Goal: Information Seeking & Learning: Learn about a topic

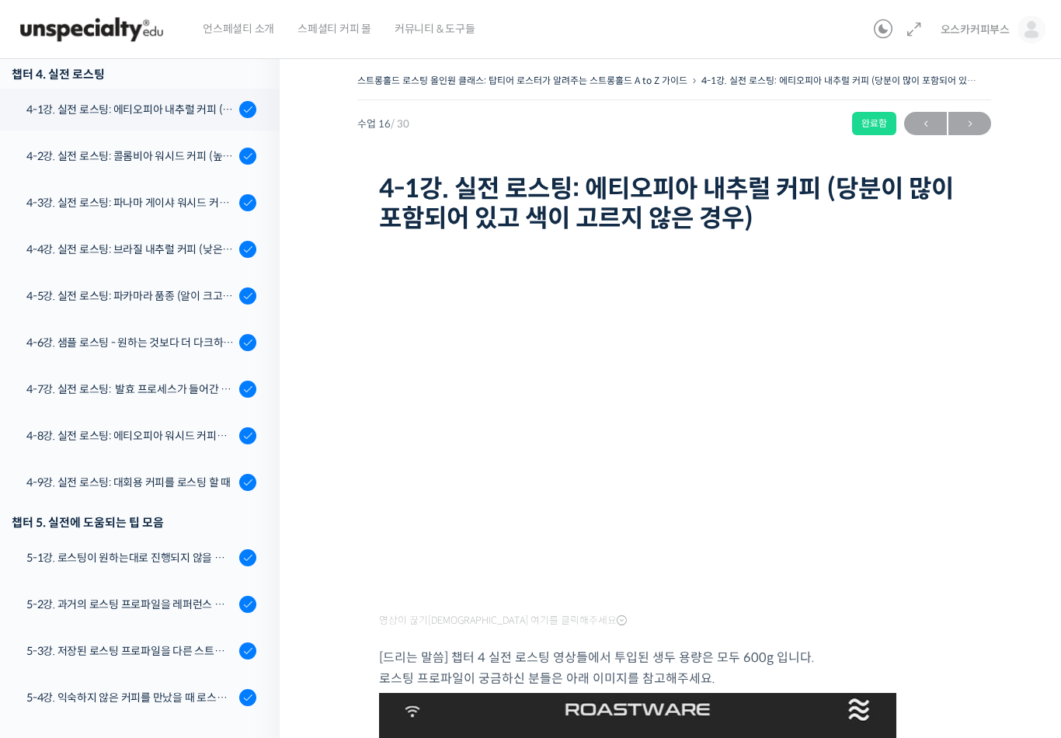
click at [176, 155] on div "4-2강. 실전 로스팅: 콜롬비아 워시드 커피 (높은 밀도와 수분율 때문에 1차 크랙에서 많은 수분을 방출하는 경우)" at bounding box center [130, 156] width 208 height 17
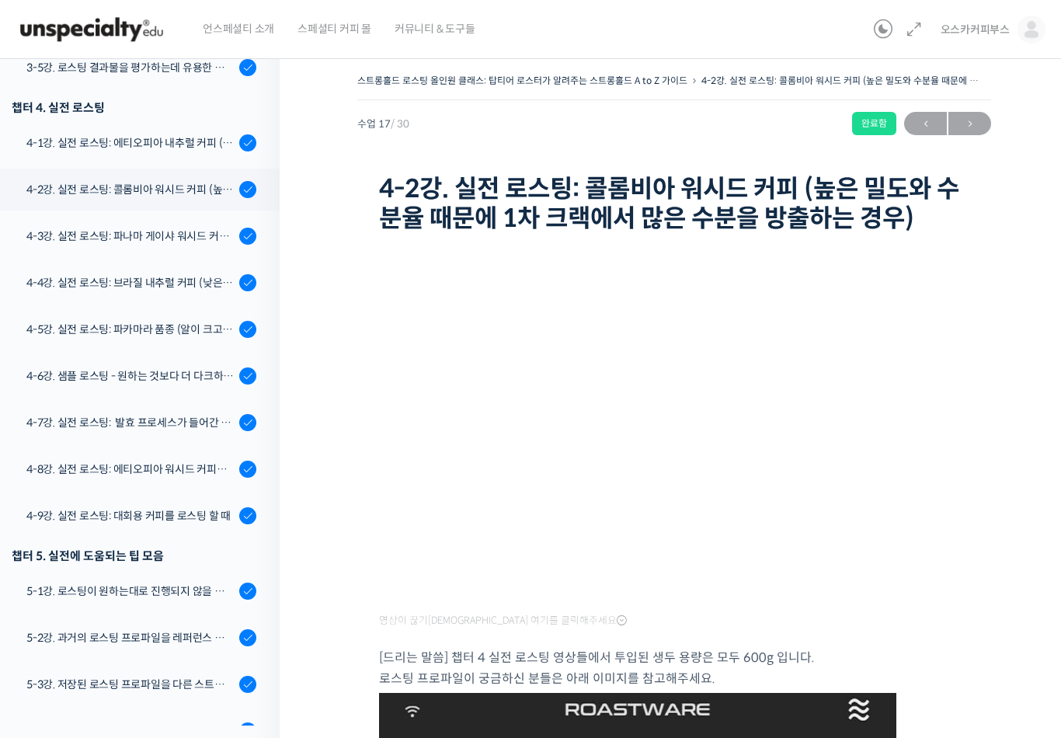
scroll to position [972, 0]
click at [83, 141] on div "4-1강. 실전 로스팅: 에티오피아 내추럴 커피 (당분이 많이 포함되어 있고 색이 고르지 않은 경우)" at bounding box center [130, 143] width 208 height 17
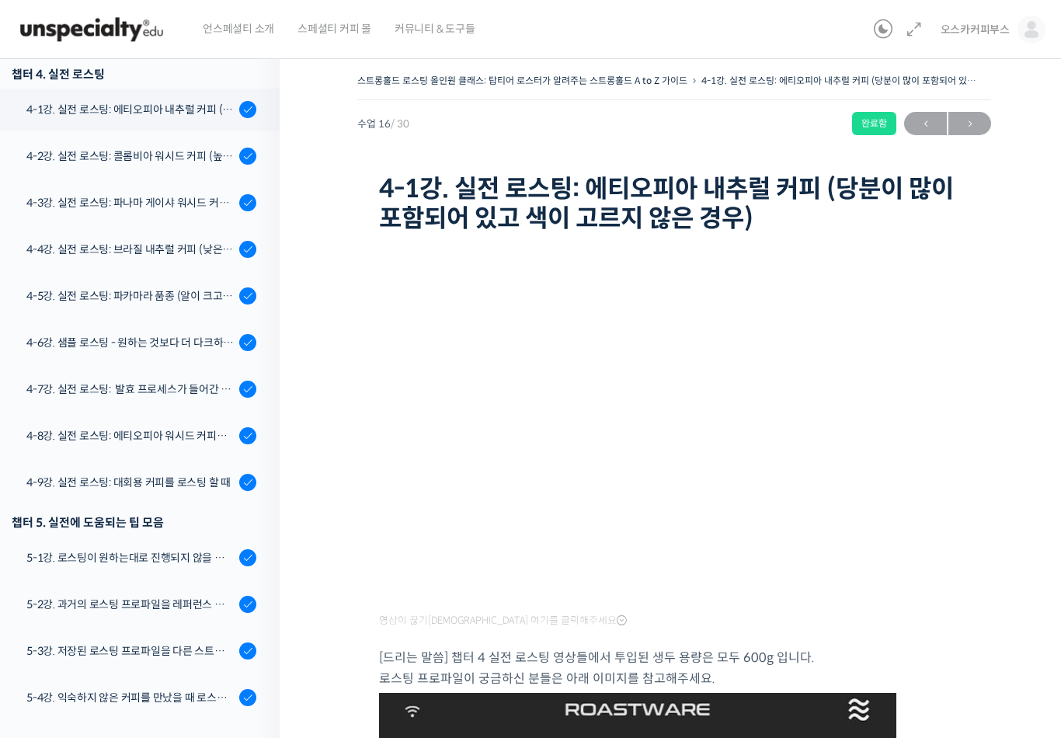
click at [78, 183] on link "4-3강. 실전 로스팅: 파나마 게이샤 워시드 커피 (플레이버 프로파일이 로스팅하기 까다로운 경우)" at bounding box center [135, 203] width 287 height 42
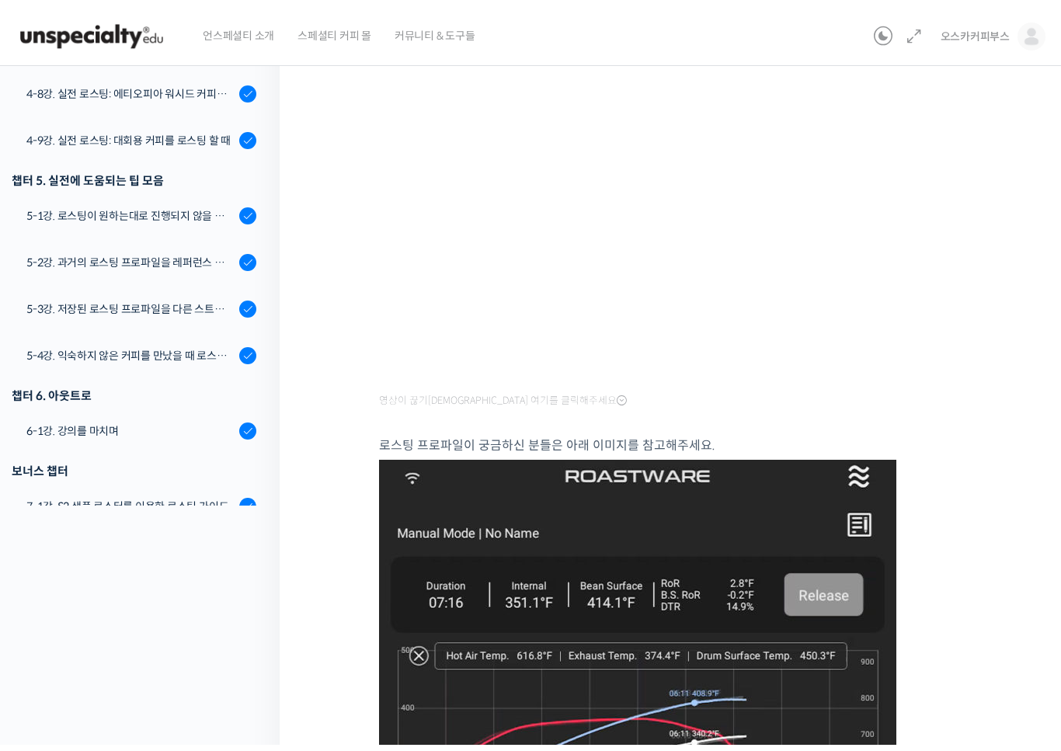
scroll to position [19, 0]
